Goal: Navigation & Orientation: Find specific page/section

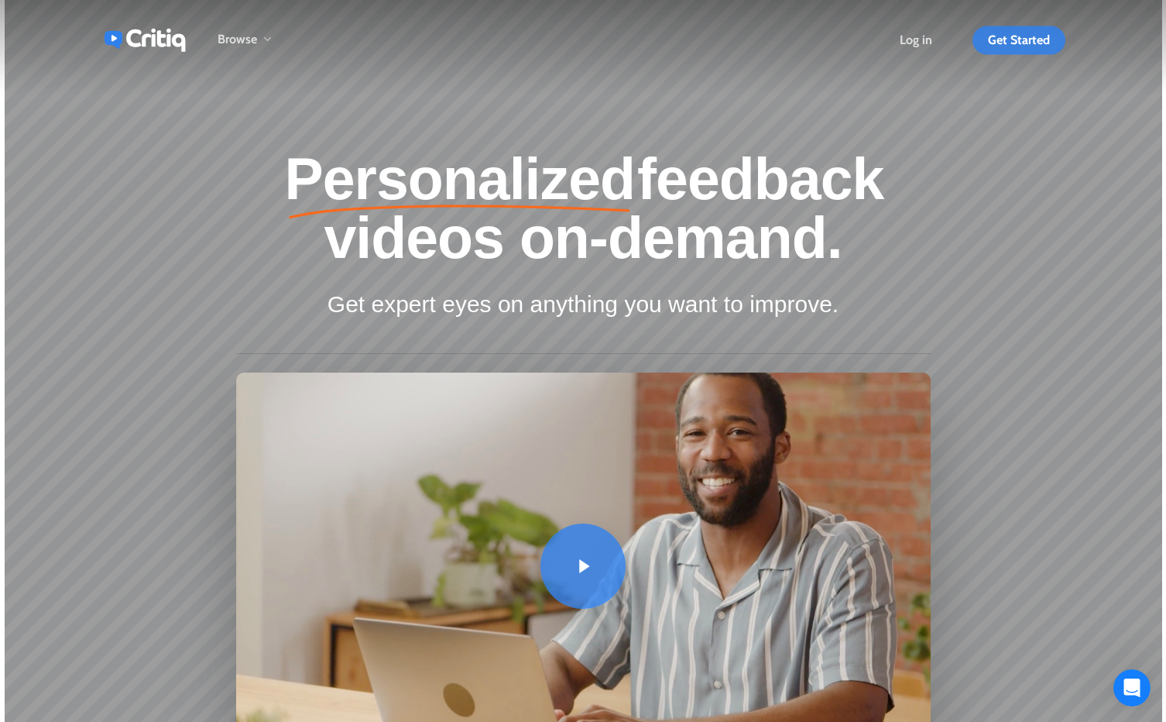
click at [1016, 38] on span "Get Started" at bounding box center [1019, 40] width 62 height 15
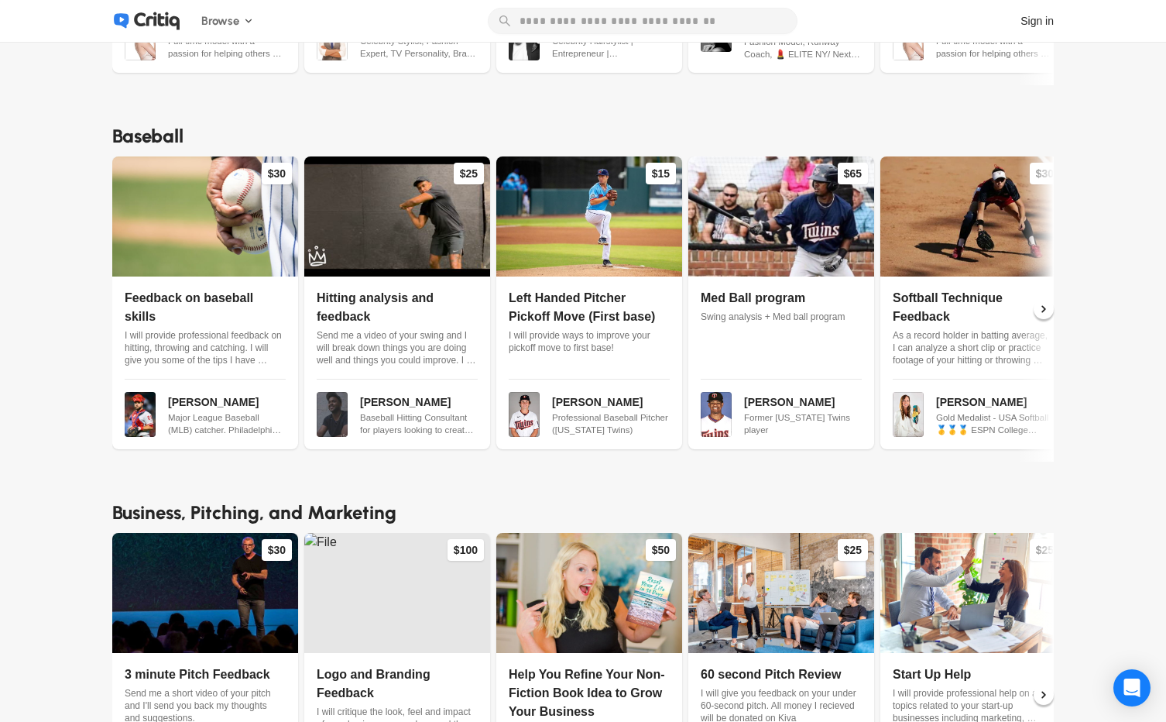
scroll to position [3744, 0]
